Goal: Information Seeking & Learning: Check status

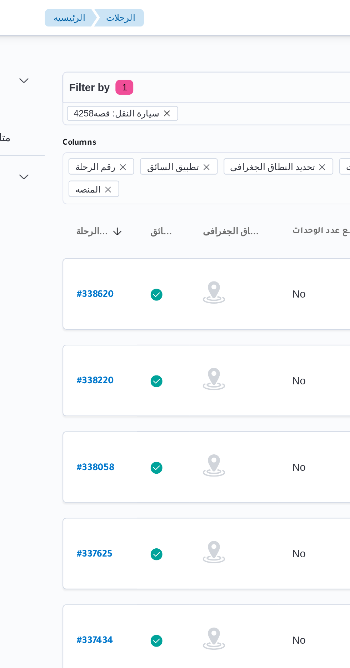
click at [141, 54] on icon "remove selected entity" at bounding box center [143, 54] width 4 height 4
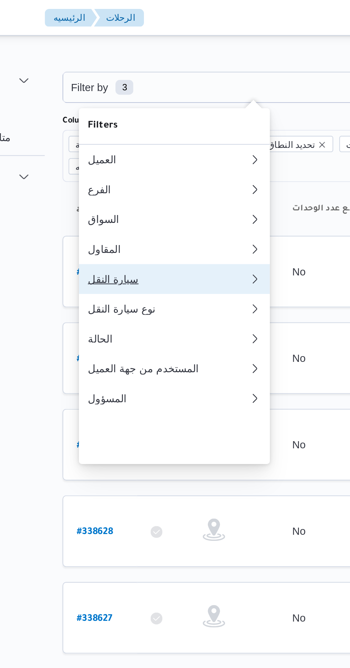
click at [113, 137] on div "سيارة النقل" at bounding box center [142, 134] width 74 height 6
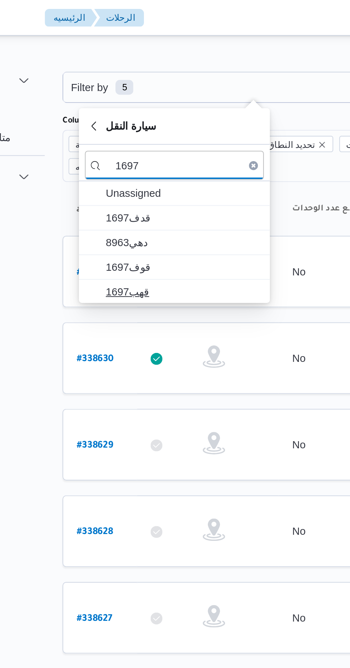
type input "1697"
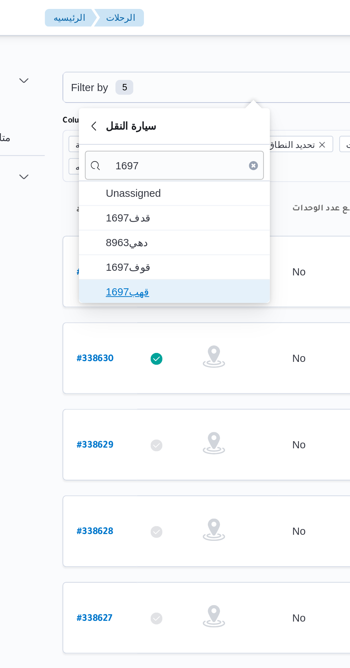
click at [124, 139] on span "قهب1697" at bounding box center [151, 139] width 74 height 9
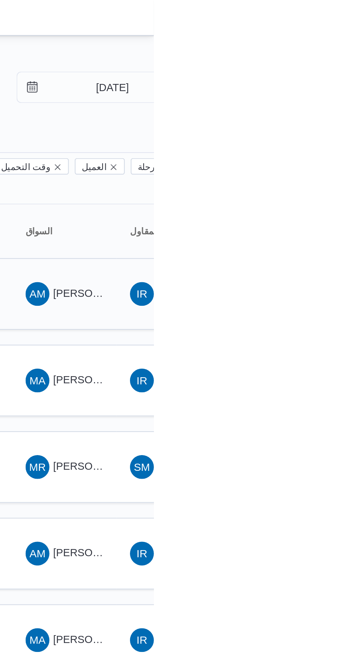
click at [318, 138] on span "[PERSON_NAME] [PERSON_NAME]" at bounding box center [344, 141] width 84 height 6
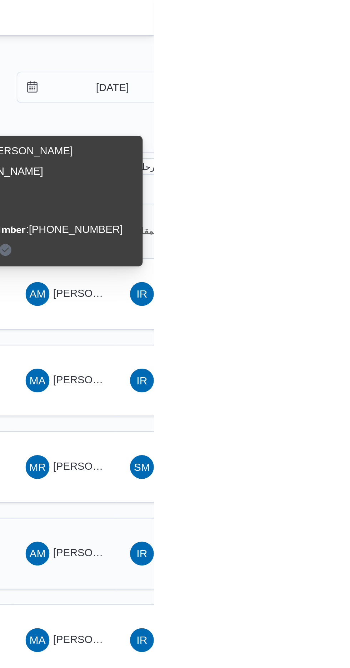
click at [312, 262] on span "[PERSON_NAME] [PERSON_NAME]" at bounding box center [344, 265] width 84 height 6
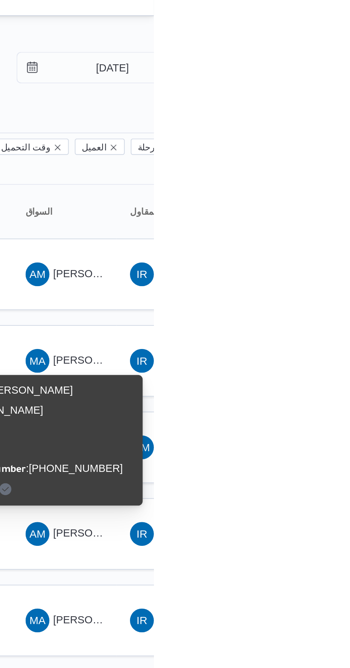
click at [311, 238] on div "Name : [PERSON_NAME] [PERSON_NAME] Id : 6747 Email : Phone Number : [PHONE_NUMB…" at bounding box center [299, 220] width 86 height 57
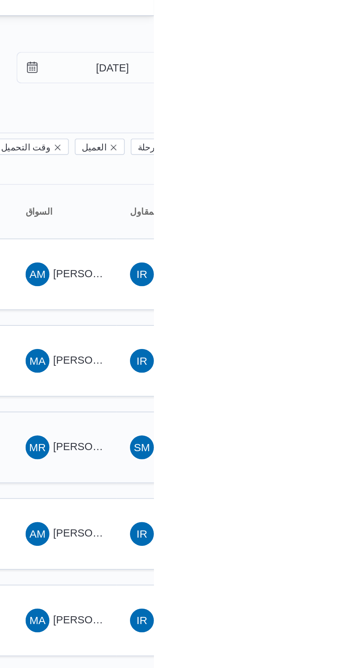
click at [316, 221] on span "[PERSON_NAME]" at bounding box center [322, 224] width 41 height 6
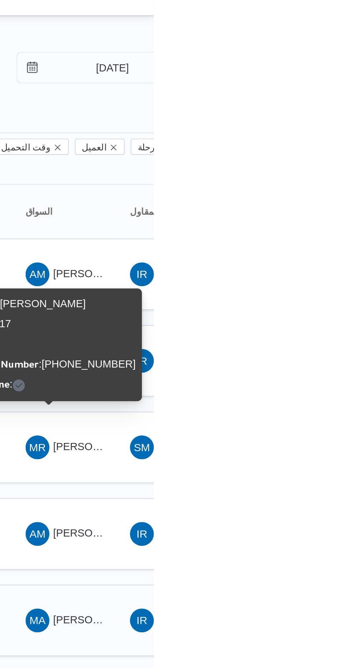
click at [307, 301] on span "MA [PERSON_NAME] [PERSON_NAME]" at bounding box center [307, 306] width 37 height 11
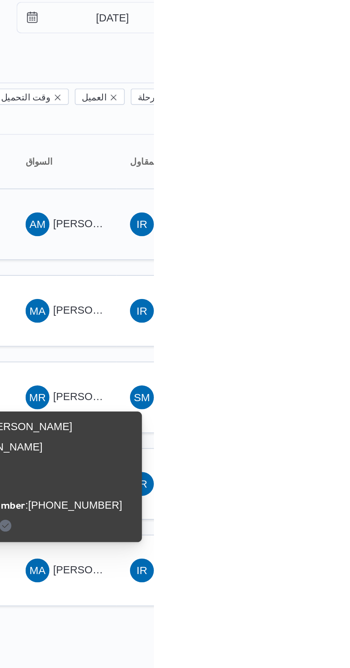
click at [313, 138] on span "[PERSON_NAME] [PERSON_NAME]" at bounding box center [344, 141] width 84 height 6
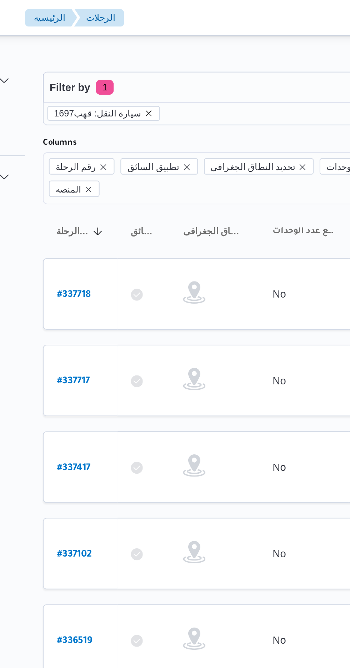
click at [142, 54] on icon "remove selected entity" at bounding box center [143, 54] width 3 height 3
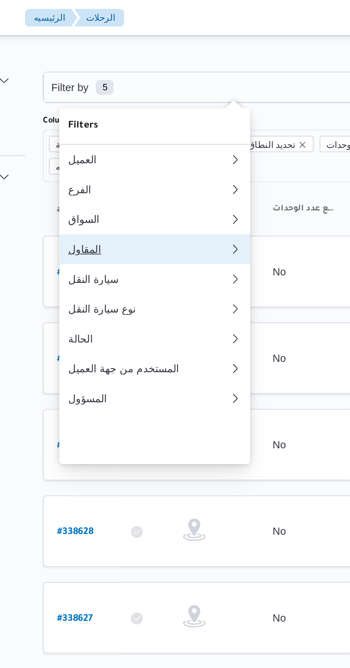
click at [118, 122] on div "المقاول" at bounding box center [143, 120] width 77 height 6
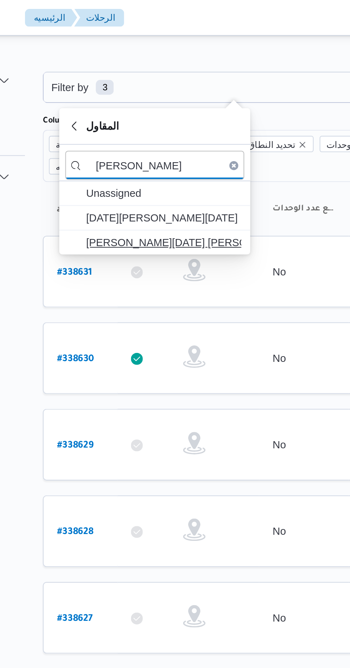
type input "[PERSON_NAME]"
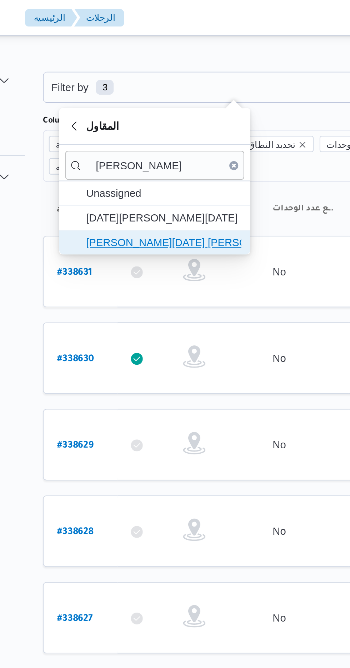
click at [131, 114] on span "[PERSON_NAME][DATE] [PERSON_NAME]" at bounding box center [151, 116] width 74 height 9
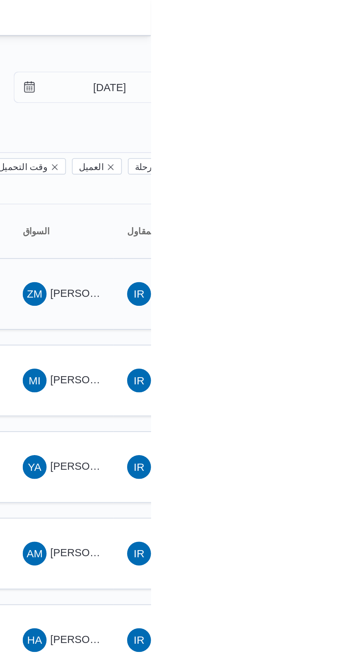
click at [310, 135] on span "ZM [PERSON_NAME]" at bounding box center [307, 140] width 37 height 11
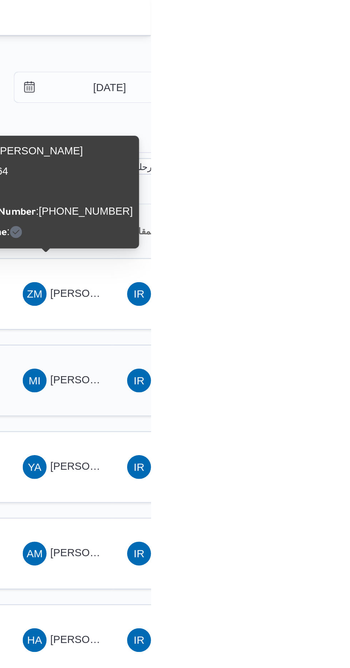
click at [311, 179] on span "[PERSON_NAME] [PERSON_NAME]" at bounding box center [344, 182] width 84 height 6
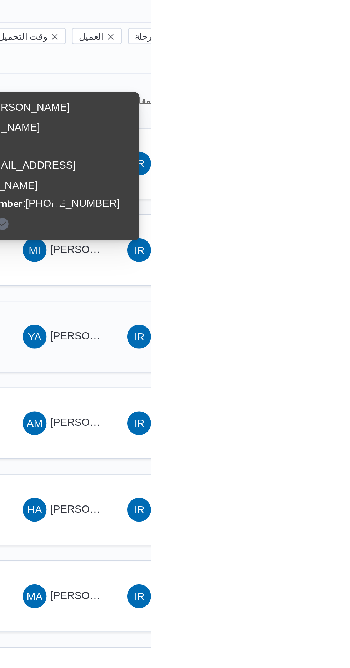
click at [322, 218] on span "YA [PERSON_NAME] [PERSON_NAME]" at bounding box center [307, 223] width 37 height 11
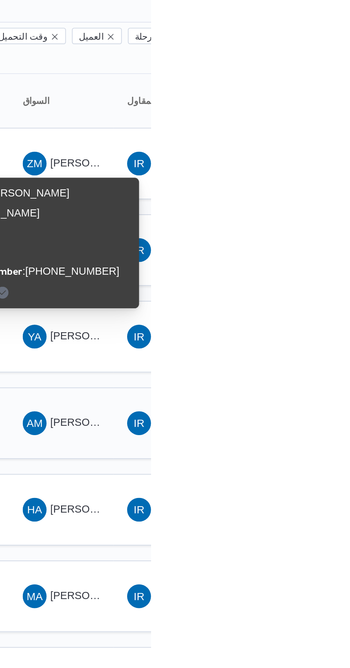
click at [311, 262] on span "[PERSON_NAME] [PERSON_NAME]" at bounding box center [344, 265] width 84 height 6
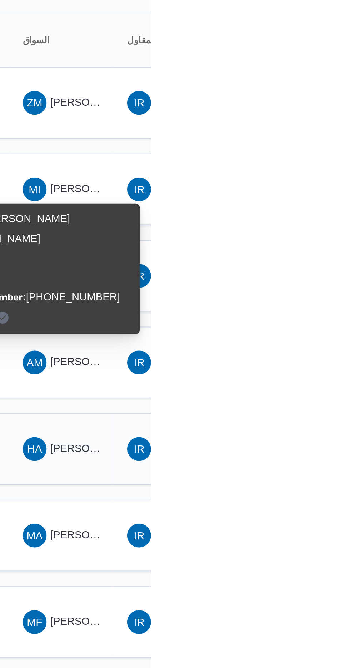
click at [311, 303] on span "[PERSON_NAME] ال[PERSON_NAME]" at bounding box center [346, 306] width 89 height 6
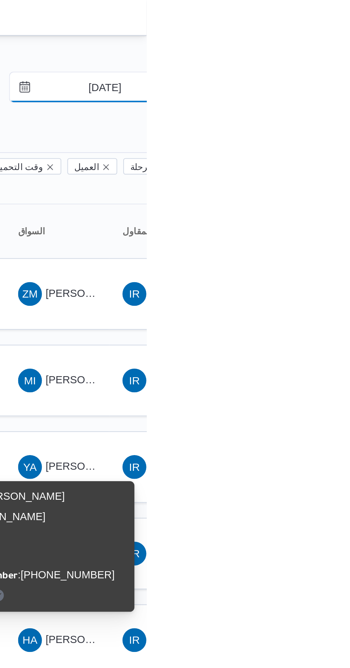
click at [328, 43] on input "[DATE]" at bounding box center [325, 42] width 81 height 14
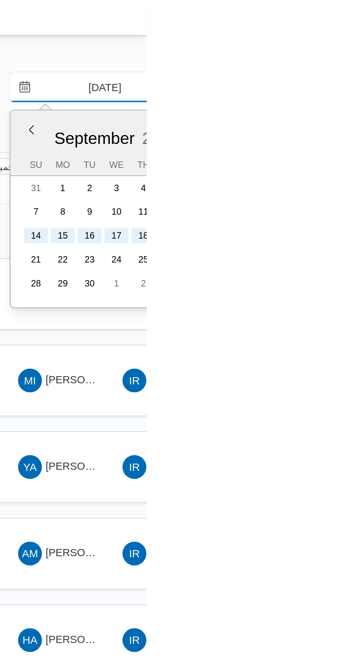
type input "[DATE]"
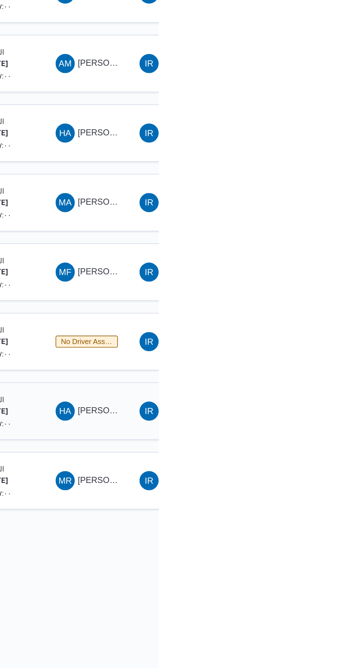
click at [306, 469] on span "[PERSON_NAME] [PERSON_NAME]" at bounding box center [344, 472] width 84 height 6
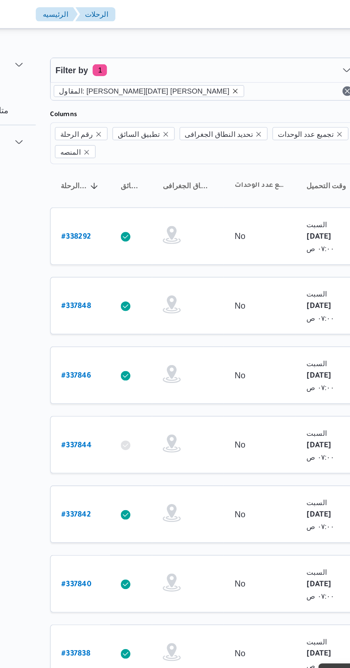
click at [201, 55] on icon "remove selected entity" at bounding box center [203, 54] width 4 height 4
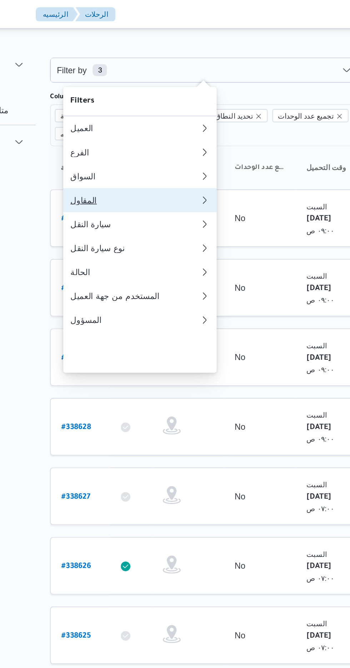
click at [144, 122] on div "المقاول" at bounding box center [142, 120] width 74 height 6
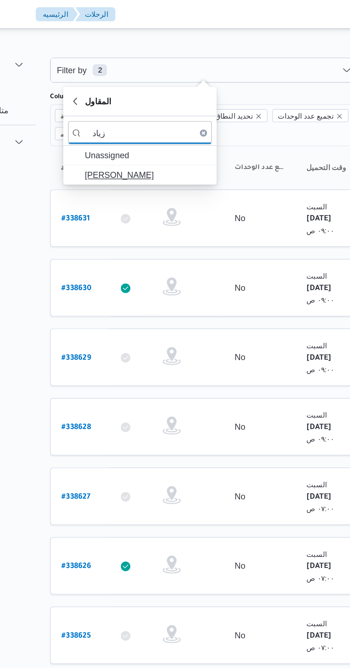
type input "زياد"
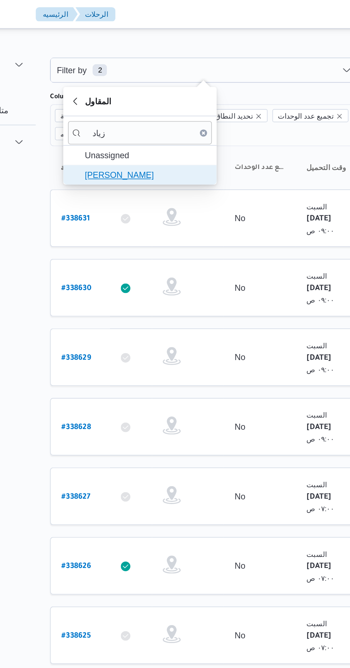
click at [158, 104] on span "[PERSON_NAME]" at bounding box center [151, 104] width 74 height 9
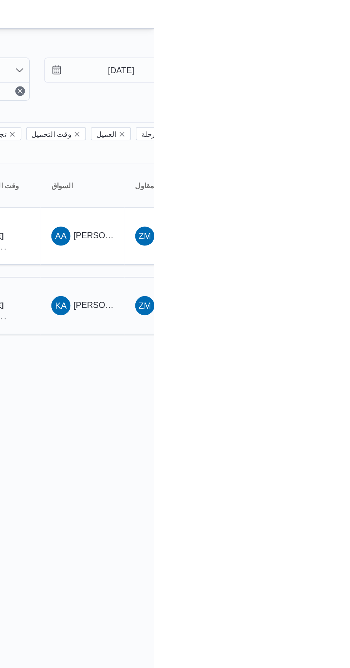
click at [319, 179] on span "[PERSON_NAME] [PERSON_NAME]" at bounding box center [344, 182] width 84 height 6
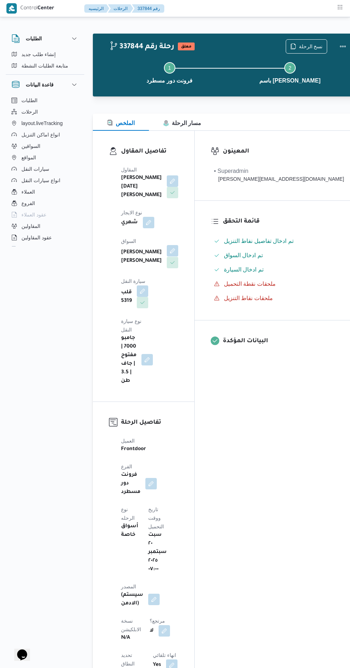
click at [167, 245] on button "button" at bounding box center [172, 250] width 11 height 11
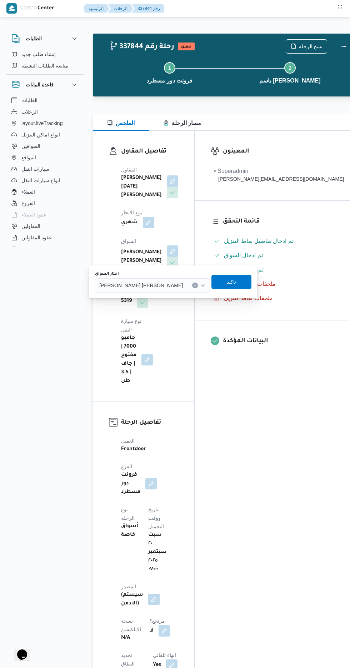
click at [120, 288] on span "عبدالعاطي فرج مصطفي احمد" at bounding box center [141, 285] width 84 height 8
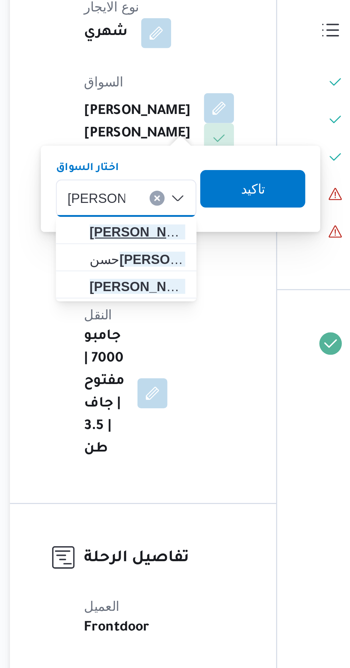
type input "احمد محمد"
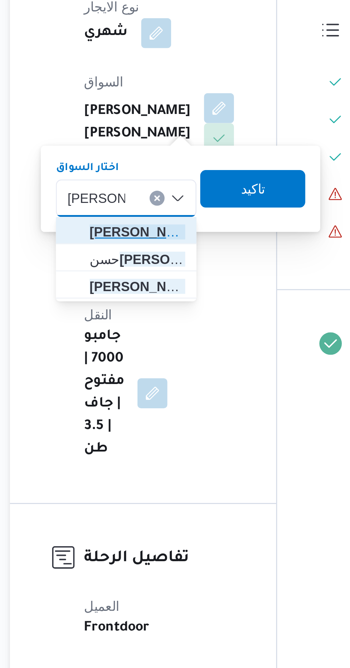
click at [134, 296] on span "احمد محمد علام سيد احمد الحامولي" at bounding box center [141, 298] width 36 height 9
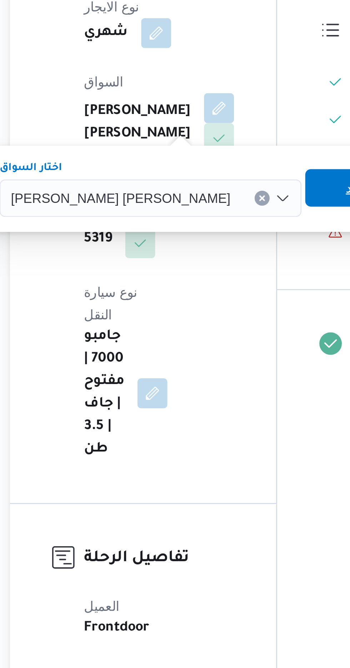
click at [206, 281] on span "تاكيد" at bounding box center [226, 281] width 40 height 14
